Goal: Information Seeking & Learning: Learn about a topic

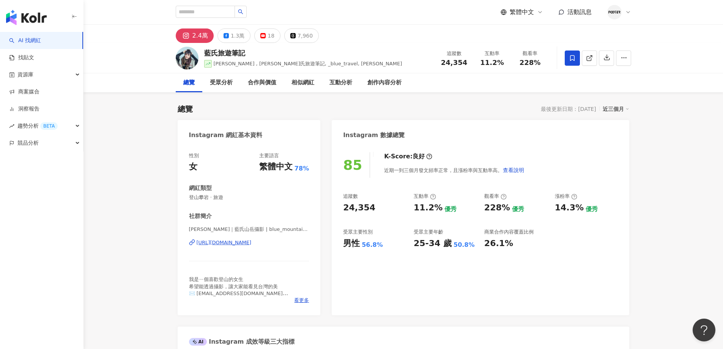
click at [239, 34] on div "1.3萬" at bounding box center [238, 35] width 14 height 11
click at [252, 242] on div "https://www.instagram.com/blue_mountain_tw/" at bounding box center [224, 242] width 55 height 7
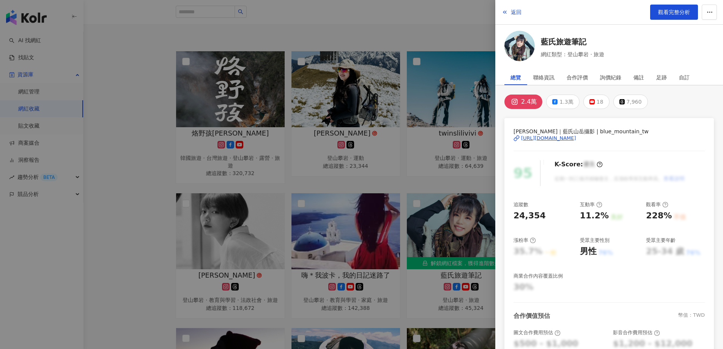
scroll to position [76, 0]
click at [248, 195] on div at bounding box center [361, 174] width 723 height 349
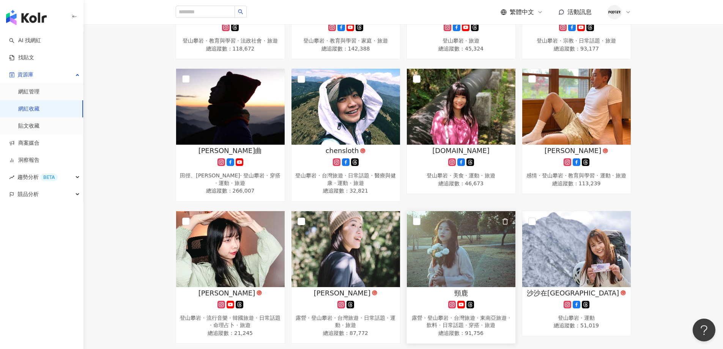
scroll to position [265, 0]
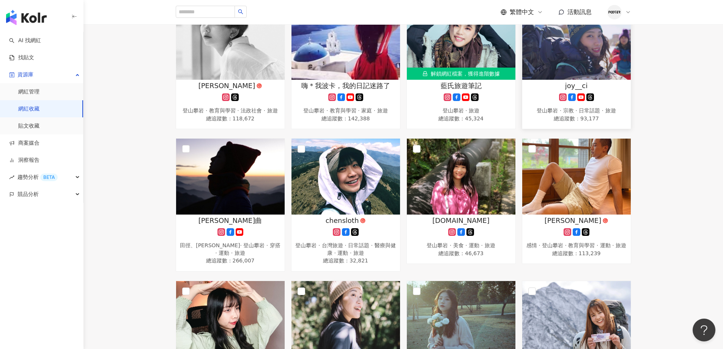
click at [612, 68] on img at bounding box center [576, 42] width 109 height 76
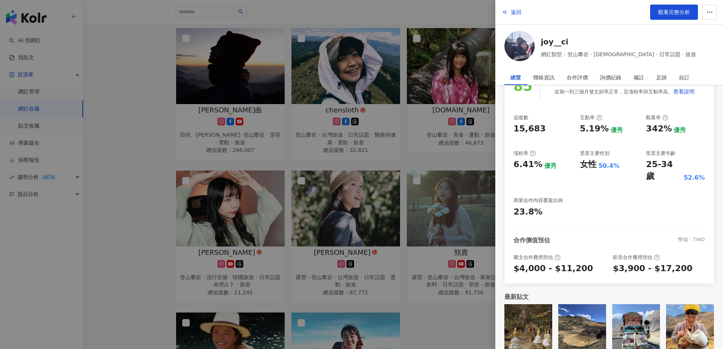
scroll to position [455, 0]
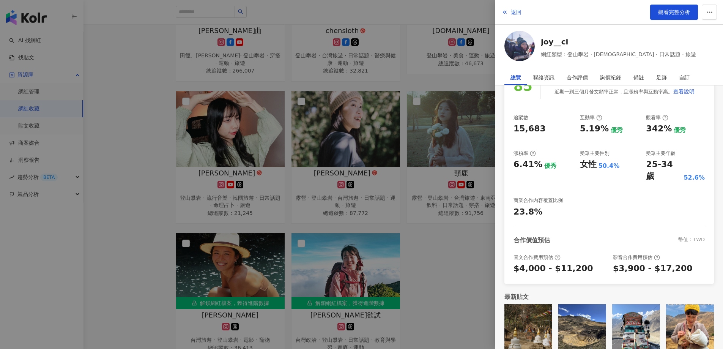
click at [335, 192] on div at bounding box center [361, 174] width 723 height 349
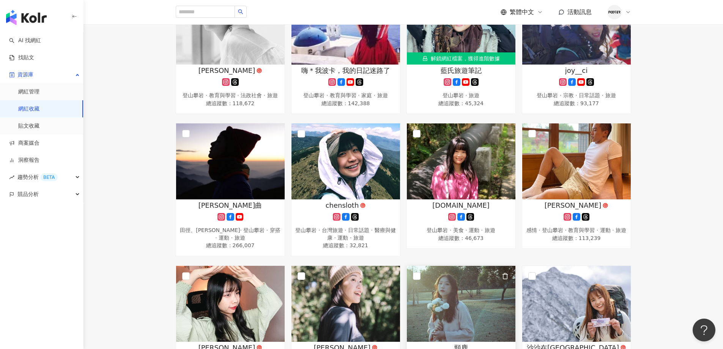
scroll to position [265, 0]
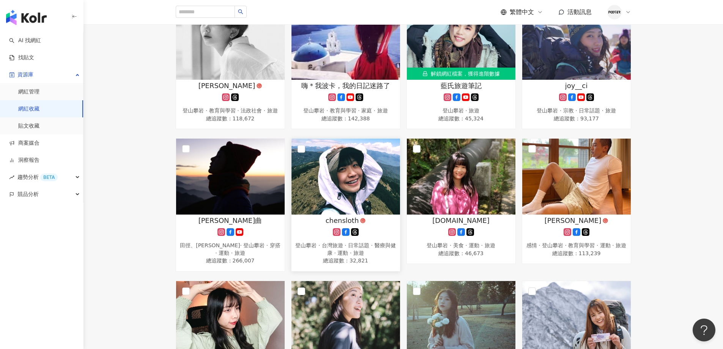
click at [349, 200] on img at bounding box center [346, 177] width 109 height 76
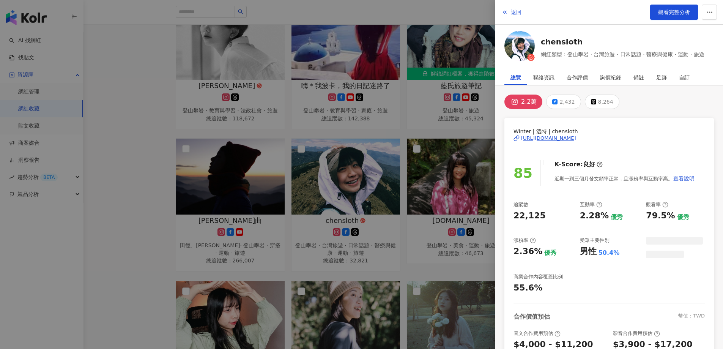
click at [392, 159] on div at bounding box center [361, 174] width 723 height 349
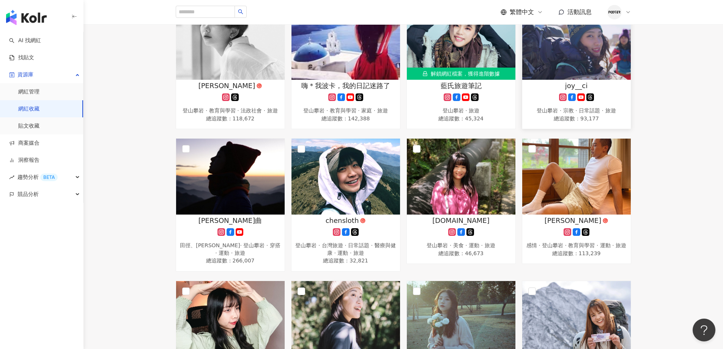
click at [563, 90] on div "joy__ci 登山攀岩 · 宗教 · 日常話題 · 旅遊 總追蹤數 ： 93,177" at bounding box center [576, 102] width 109 height 43
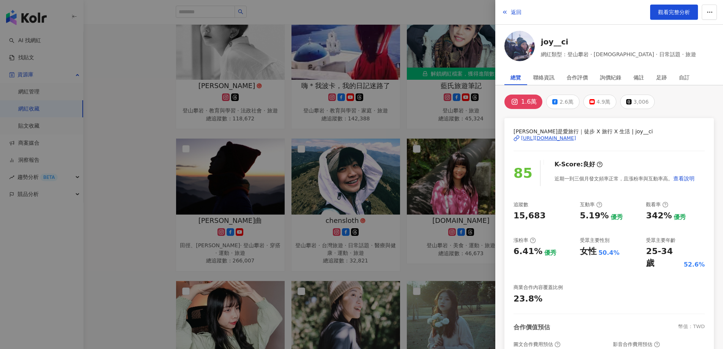
click at [186, 230] on div at bounding box center [361, 174] width 723 height 349
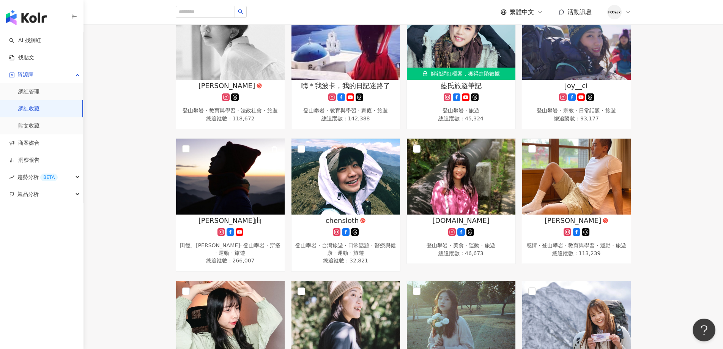
click at [232, 206] on img at bounding box center [230, 177] width 109 height 76
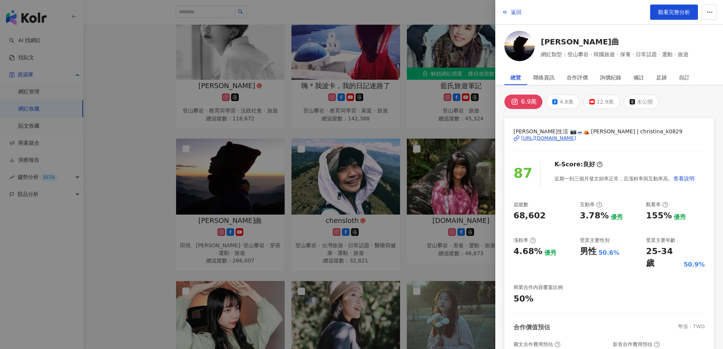
click at [367, 232] on div at bounding box center [361, 174] width 723 height 349
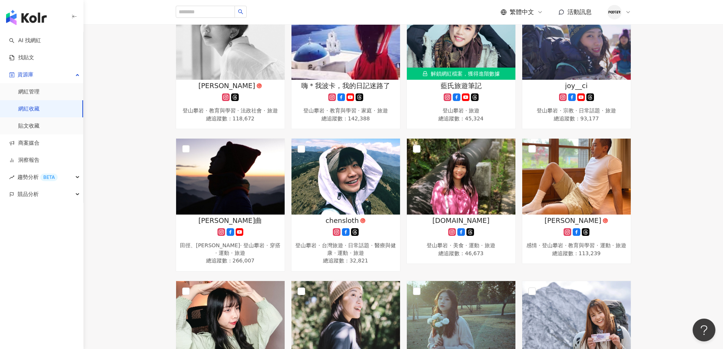
click at [367, 232] on div "chensloth 登山攀岩 · 台灣旅遊 · 日常話題 · 醫療與健康 · 運動 · 旅遊 總追蹤數 ： 32,821" at bounding box center [346, 241] width 109 height 50
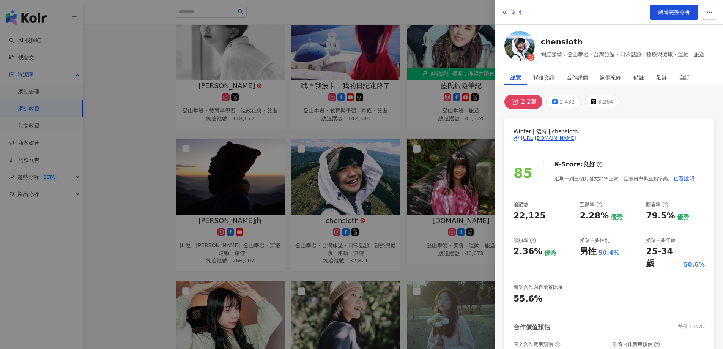
click at [460, 236] on div at bounding box center [361, 174] width 723 height 349
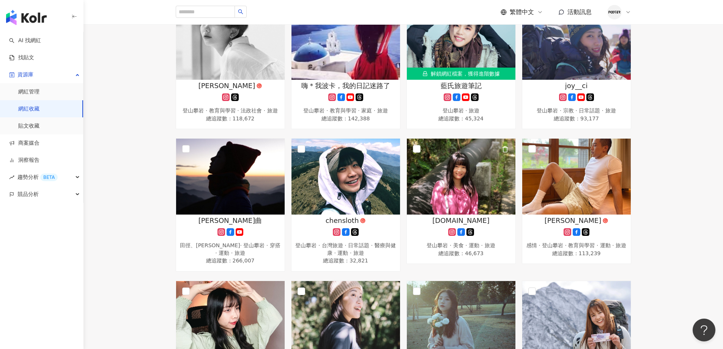
click at [468, 231] on div "pearrr.tw 登山攀岩 · 美食 · 運動 · 旅遊 總追蹤數 ： 46,673" at bounding box center [461, 237] width 109 height 43
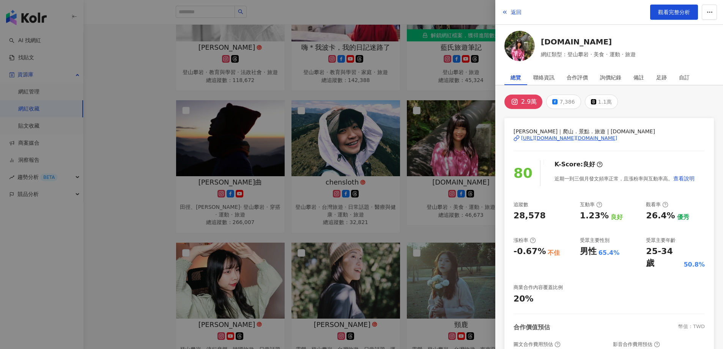
scroll to position [379, 0]
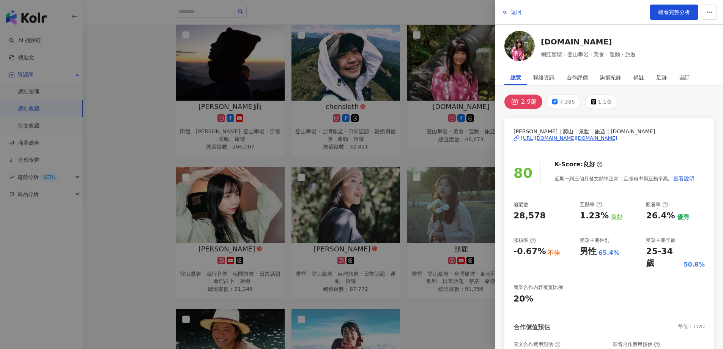
click at [426, 256] on div at bounding box center [361, 174] width 723 height 349
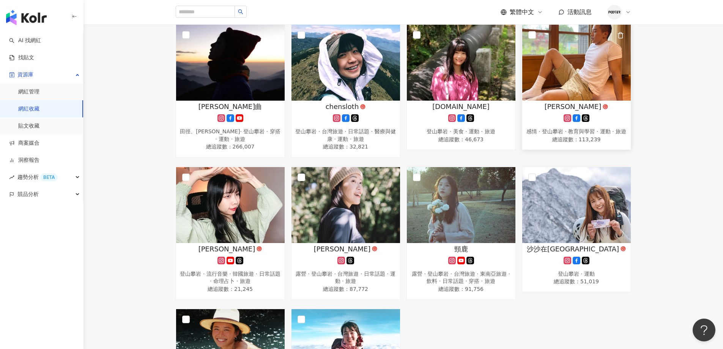
click at [611, 111] on div "Ryan" at bounding box center [576, 106] width 101 height 9
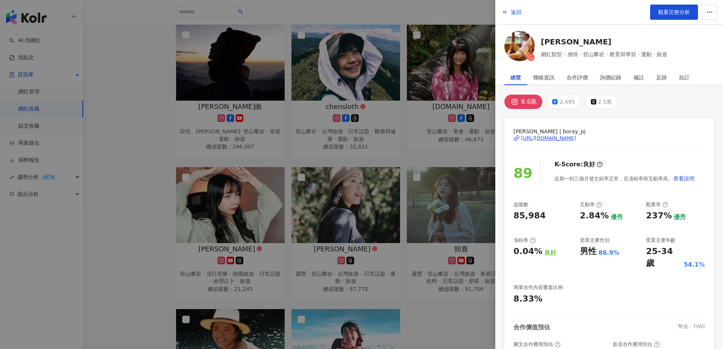
click at [247, 233] on div at bounding box center [361, 174] width 723 height 349
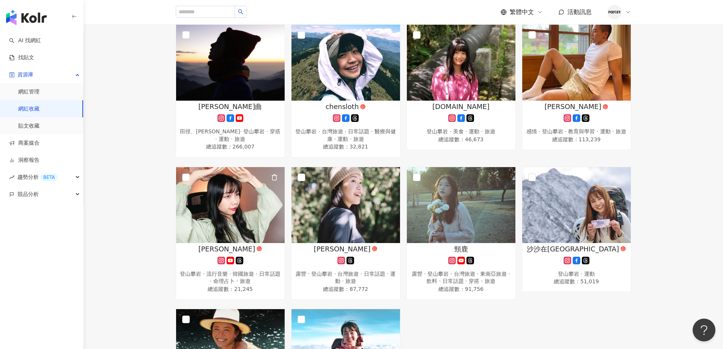
click at [247, 233] on img at bounding box center [230, 205] width 109 height 76
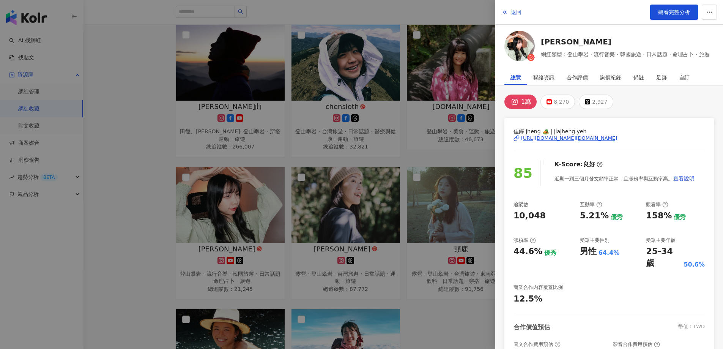
click at [322, 248] on div at bounding box center [361, 174] width 723 height 349
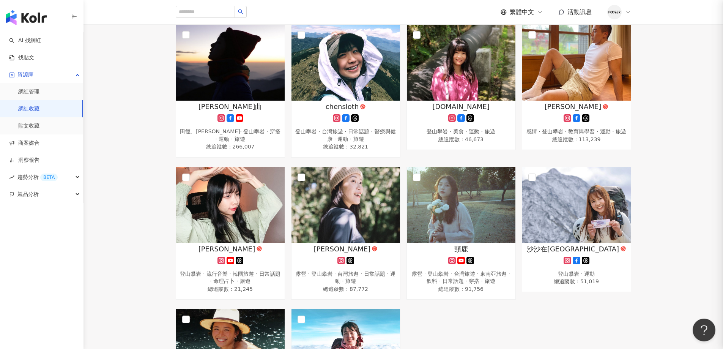
click at [322, 243] on img at bounding box center [346, 205] width 109 height 76
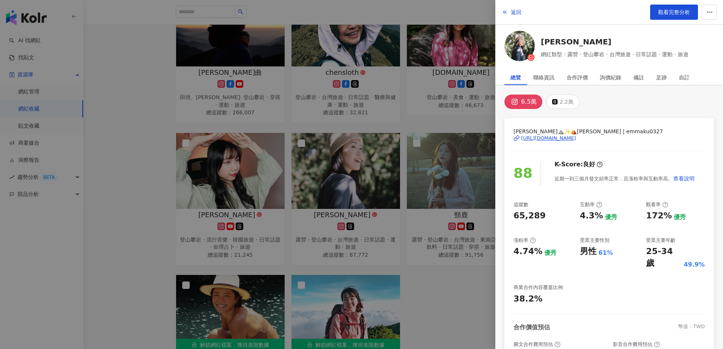
scroll to position [455, 0]
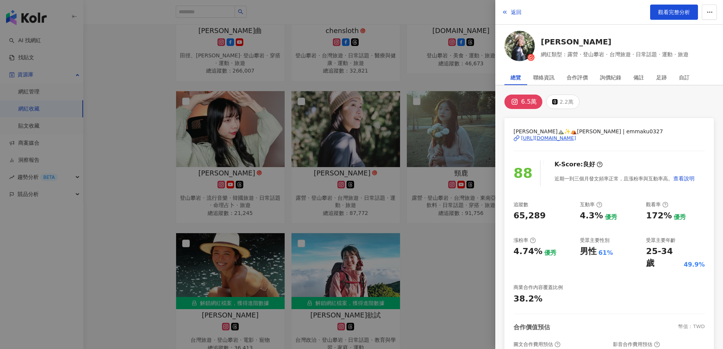
click at [430, 238] on div at bounding box center [361, 174] width 723 height 349
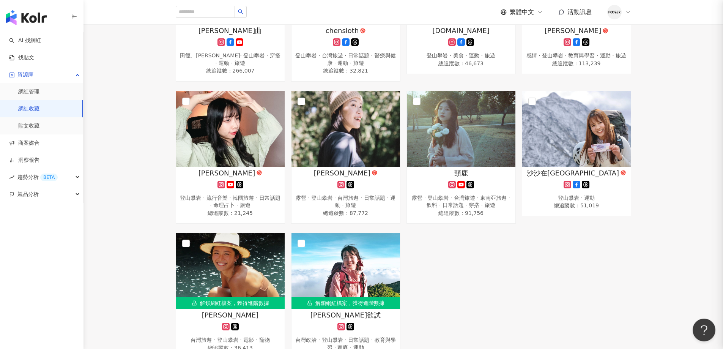
click at [462, 200] on div "露營 · 登山攀岩 · 台灣旅遊 · 東南亞旅遊 · 飲料 · 日常話題 · 穿搭 · 旅遊" at bounding box center [461, 201] width 101 height 15
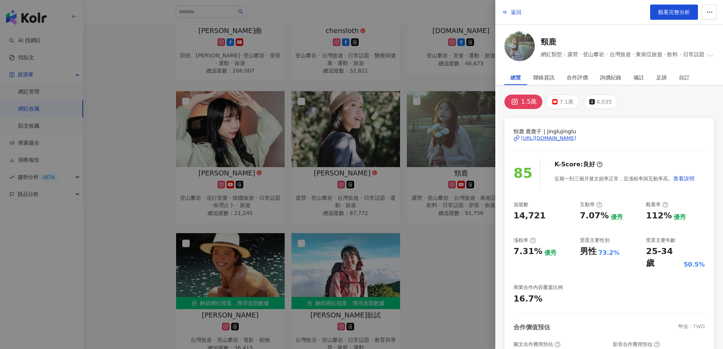
click at [443, 256] on div at bounding box center [361, 174] width 723 height 349
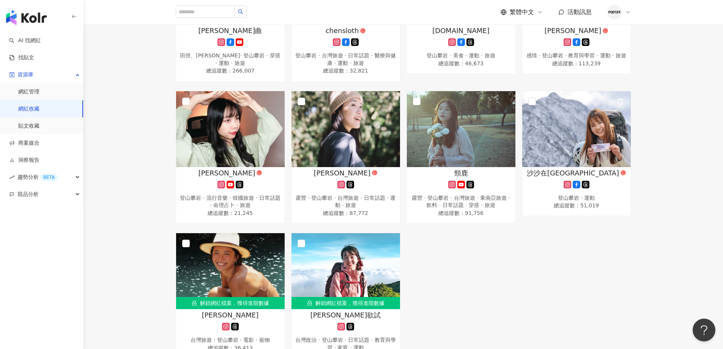
click at [576, 178] on span "沙沙在山上 Mountain Sasa" at bounding box center [573, 172] width 92 height 9
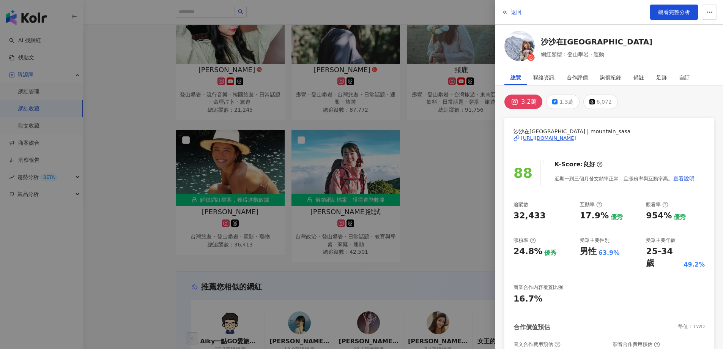
scroll to position [569, 0]
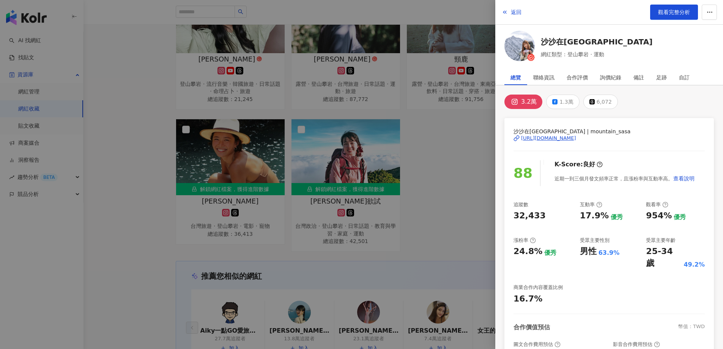
click at [296, 268] on div at bounding box center [361, 174] width 723 height 349
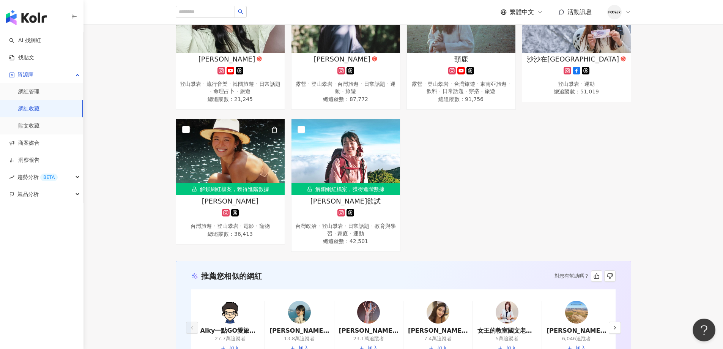
click at [254, 206] on div "Kristina 郭" at bounding box center [230, 200] width 101 height 9
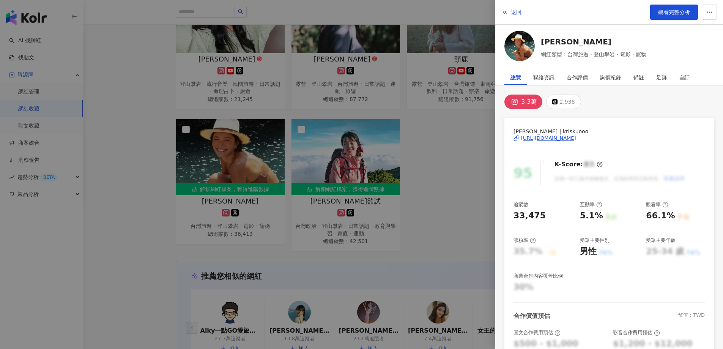
click at [453, 186] on div at bounding box center [361, 174] width 723 height 349
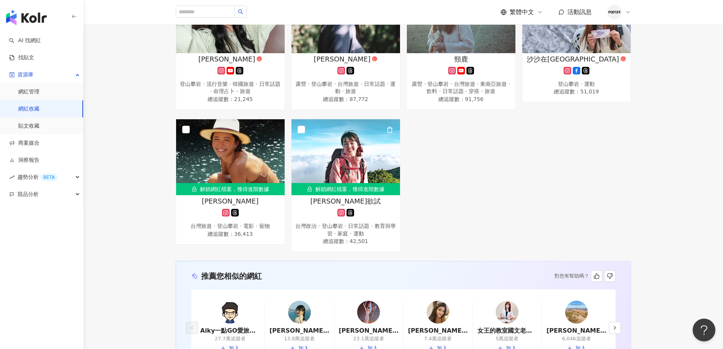
click at [359, 216] on div at bounding box center [345, 213] width 101 height 8
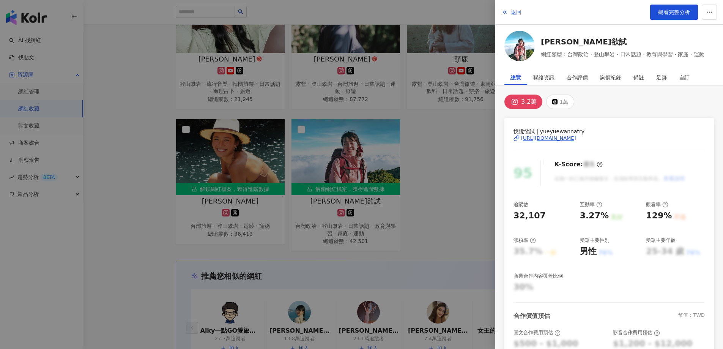
click at [415, 193] on div at bounding box center [361, 174] width 723 height 349
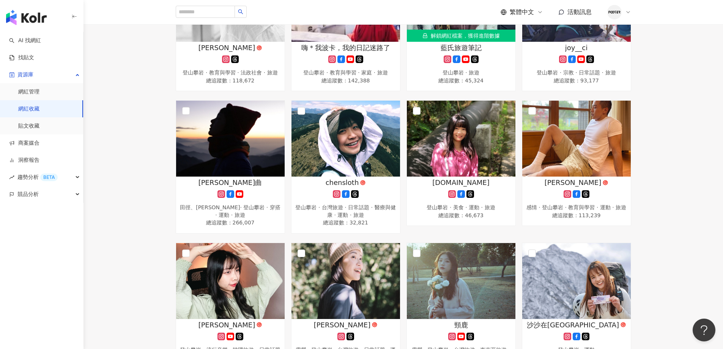
scroll to position [76, 0]
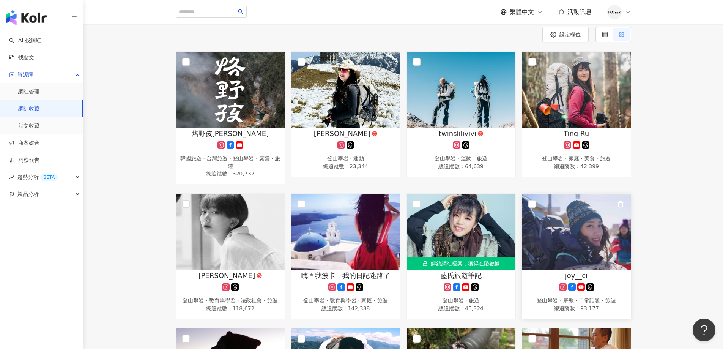
click at [576, 241] on img at bounding box center [576, 232] width 109 height 76
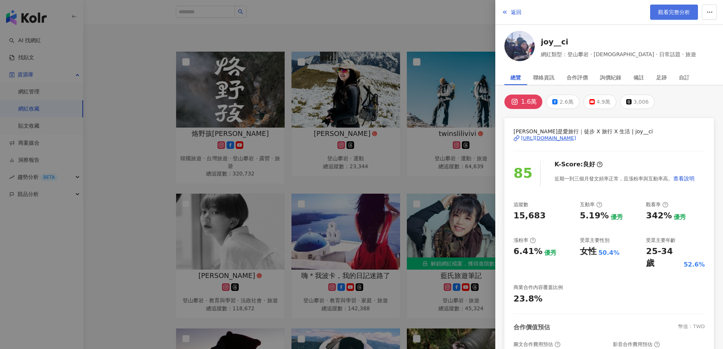
click at [667, 14] on span "觀看完整分析" at bounding box center [674, 12] width 32 height 6
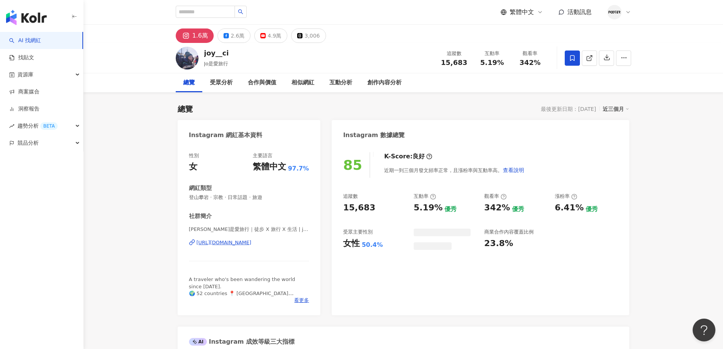
click at [456, 163] on div "近期一到三個月發文頻率正常，且漲粉率與互動率高。 查看說明" at bounding box center [454, 170] width 140 height 15
click at [252, 245] on div "[URL][DOMAIN_NAME]" at bounding box center [224, 242] width 55 height 7
click at [236, 35] on div "2.6萬" at bounding box center [238, 35] width 14 height 11
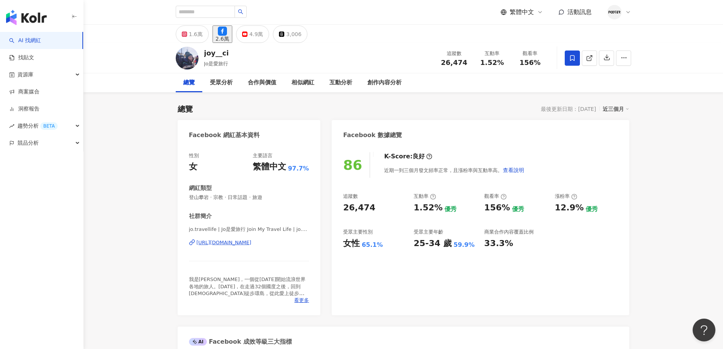
click at [252, 243] on div "[URL][DOMAIN_NAME]" at bounding box center [224, 242] width 55 height 7
click at [189, 39] on div "1.6萬" at bounding box center [196, 34] width 14 height 11
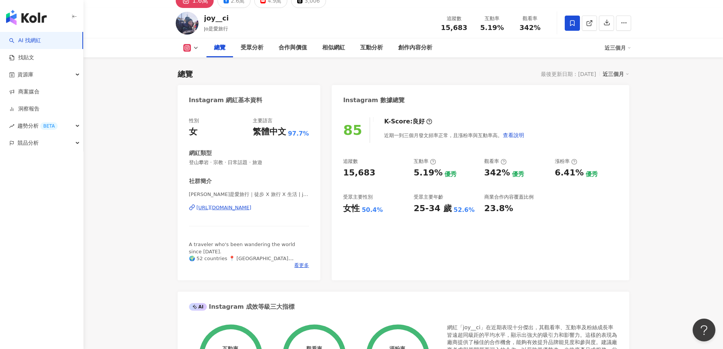
drag, startPoint x: 643, startPoint y: 186, endPoint x: 639, endPoint y: 191, distance: 6.5
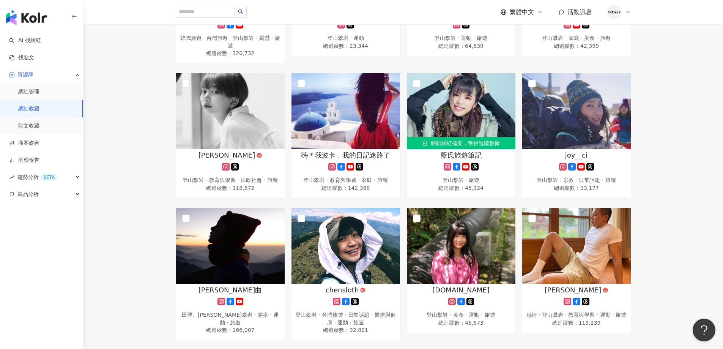
scroll to position [265, 0]
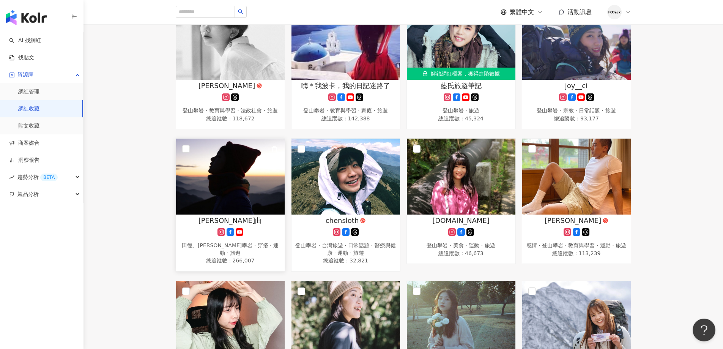
click at [240, 223] on span "[PERSON_NAME]曲" at bounding box center [231, 220] width 64 height 9
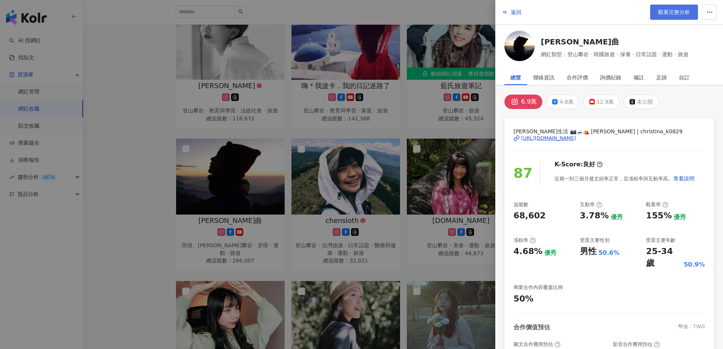
click at [677, 11] on span "觀看完整分析" at bounding box center [674, 12] width 32 height 6
click at [349, 182] on div at bounding box center [361, 174] width 723 height 349
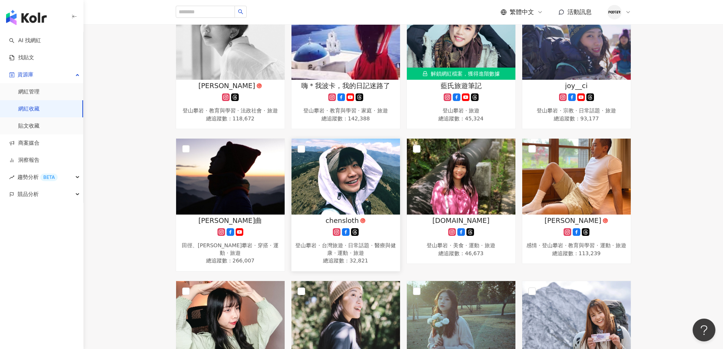
click at [343, 224] on span "chensloth" at bounding box center [342, 220] width 33 height 9
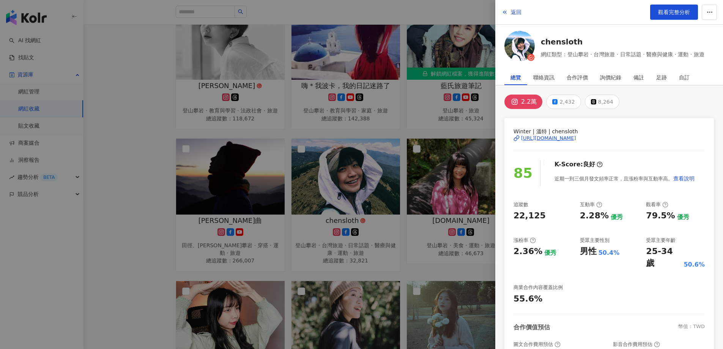
click at [548, 138] on div "https://www.instagram.com/chensloth/" at bounding box center [548, 138] width 55 height 7
click at [659, 8] on link "觀看完整分析" at bounding box center [674, 12] width 48 height 15
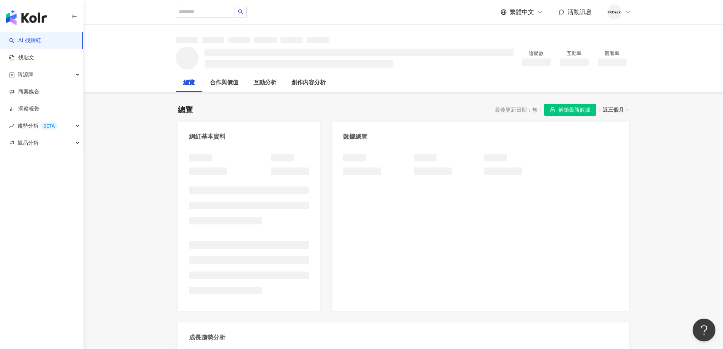
click at [573, 110] on span "解鎖最新數據" at bounding box center [575, 110] width 32 height 12
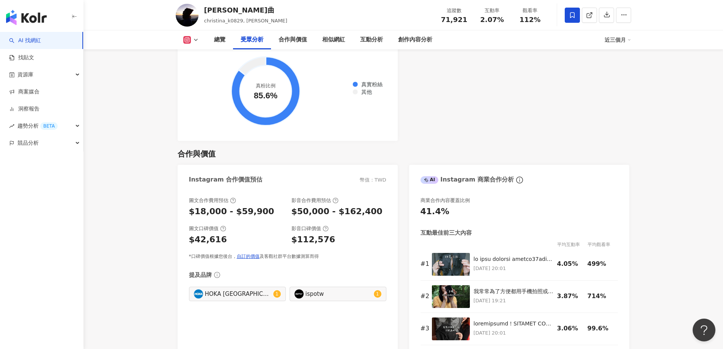
scroll to position [958, 0]
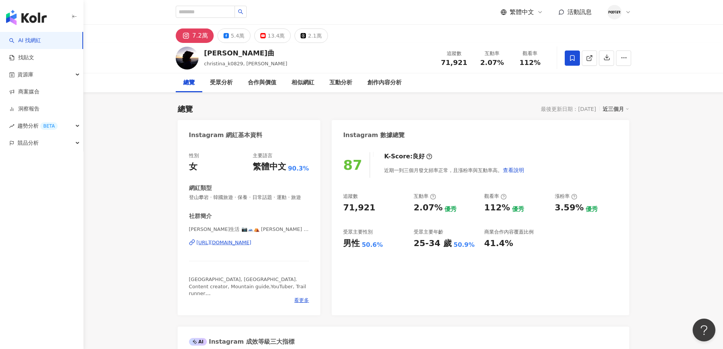
click at [218, 246] on div "[URL][DOMAIN_NAME]" at bounding box center [224, 242] width 55 height 7
click at [234, 37] on div "5.4萬" at bounding box center [238, 35] width 14 height 11
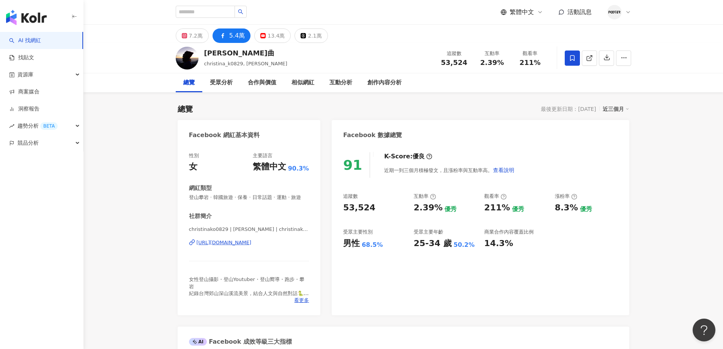
click at [216, 246] on div "[URL][DOMAIN_NAME]" at bounding box center [224, 242] width 55 height 7
click at [190, 36] on div "7.2萬" at bounding box center [196, 35] width 14 height 11
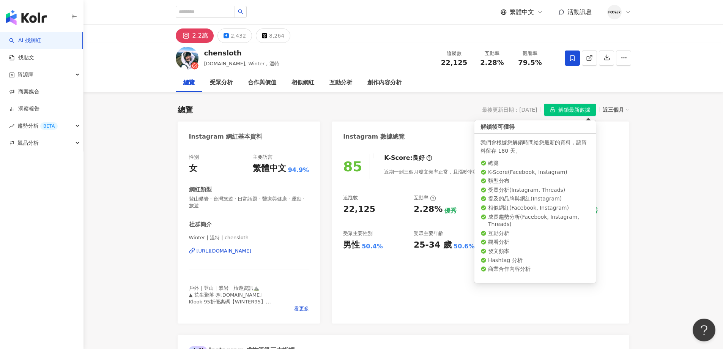
click at [559, 110] on span "解鎖最新數據" at bounding box center [575, 110] width 32 height 12
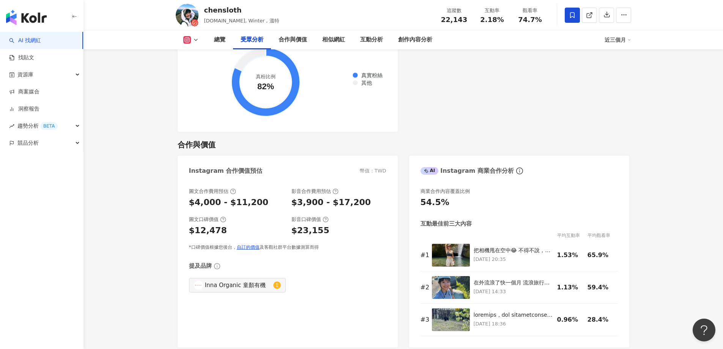
scroll to position [875, 0]
